Goal: Information Seeking & Learning: Learn about a topic

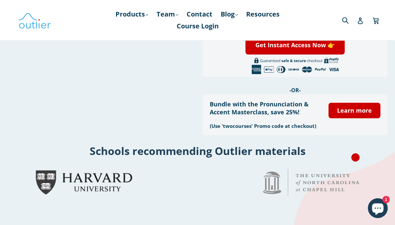
scroll to position [142, 0]
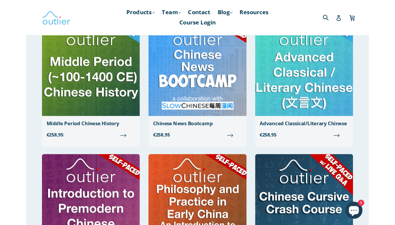
scroll to position [244, 0]
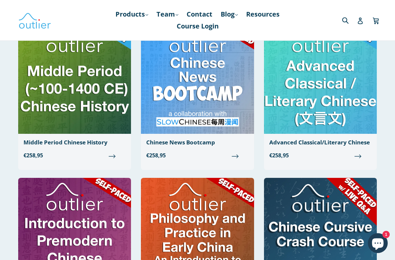
click at [235, 151] on span "€258,95" at bounding box center [197, 155] width 102 height 8
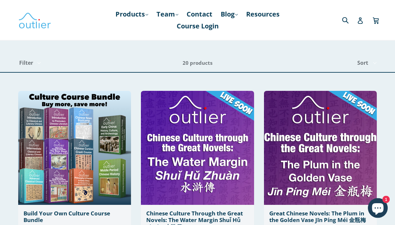
scroll to position [0, 0]
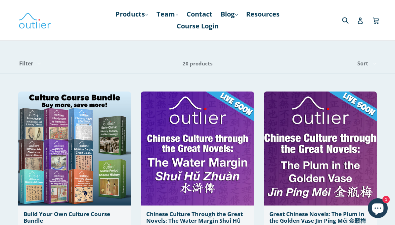
click at [138, 13] on link "Products .cls-1{fill:#231f20} expand" at bounding box center [131, 14] width 39 height 12
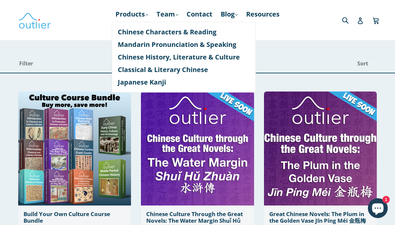
click at [217, 33] on link "Chinese Characters & Reading" at bounding box center [184, 32] width 132 height 13
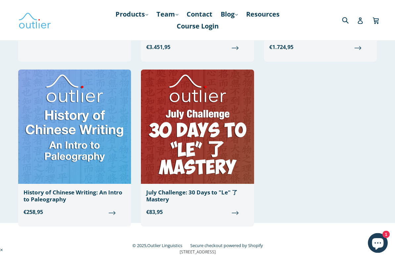
scroll to position [701, 0]
click at [234, 209] on span "€83,95" at bounding box center [197, 212] width 102 height 8
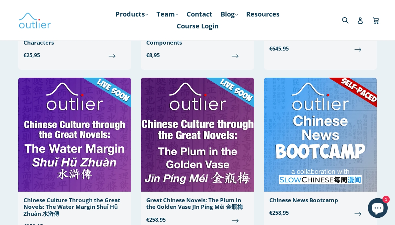
scroll to position [350, 0]
click at [110, 140] on img at bounding box center [74, 135] width 113 height 114
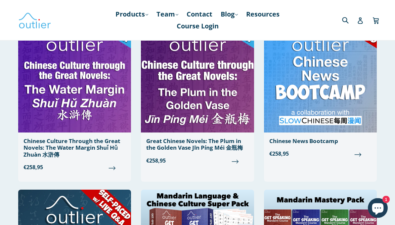
scroll to position [409, 0]
click at [213, 102] on img at bounding box center [197, 76] width 113 height 114
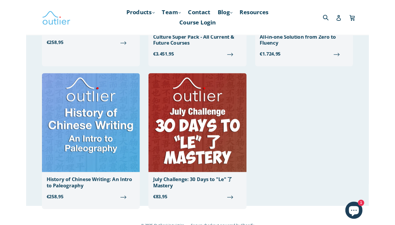
scroll to position [686, 0]
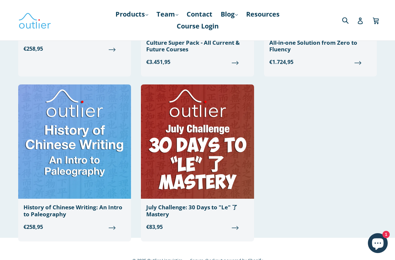
click at [116, 225] on span "€258,95" at bounding box center [74, 227] width 102 height 8
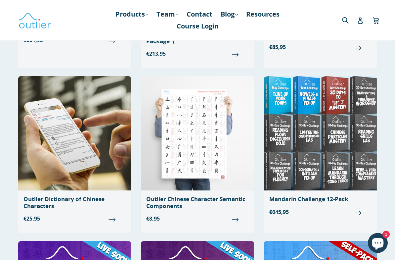
scroll to position [187, 0]
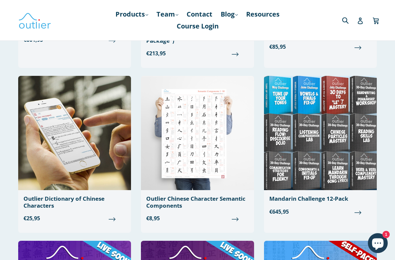
click at [113, 219] on span "€25,95" at bounding box center [74, 218] width 102 height 8
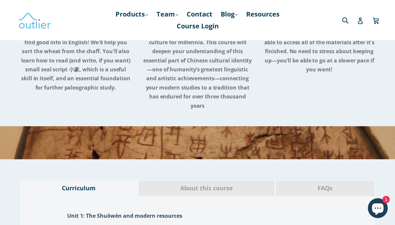
scroll to position [324, 0]
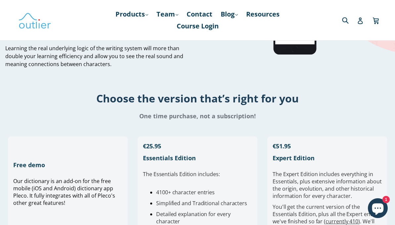
scroll to position [89, 0]
